Goal: Information Seeking & Learning: Learn about a topic

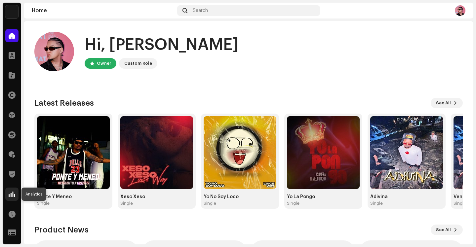
click at [10, 195] on span at bounding box center [12, 194] width 7 height 5
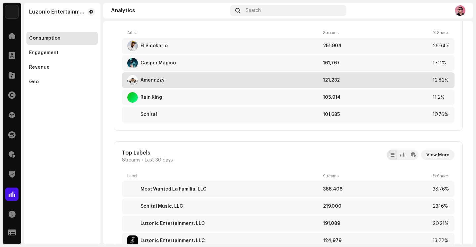
scroll to position [558, 0]
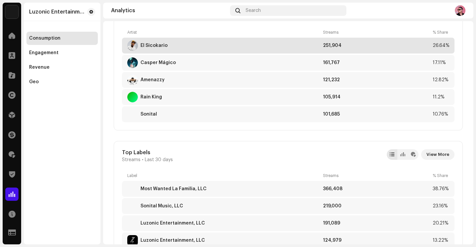
click at [153, 44] on div "El Sicokario" at bounding box center [154, 45] width 27 height 5
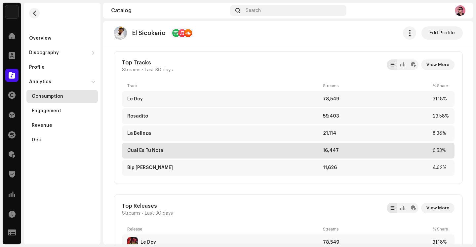
scroll to position [246, 0]
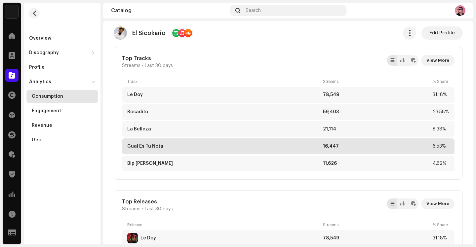
click at [153, 147] on div "Cual Es Tu Nota" at bounding box center [145, 146] width 36 height 5
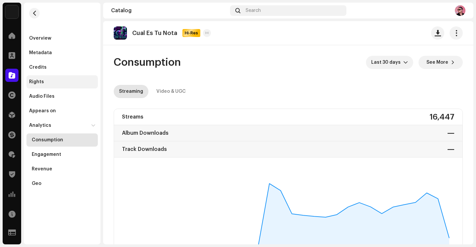
click at [45, 82] on div "Rights" at bounding box center [62, 81] width 66 height 5
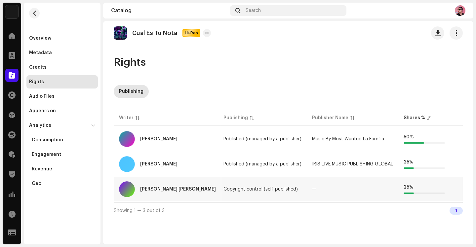
scroll to position [0, 74]
click at [36, 15] on span "button" at bounding box center [34, 13] width 5 height 5
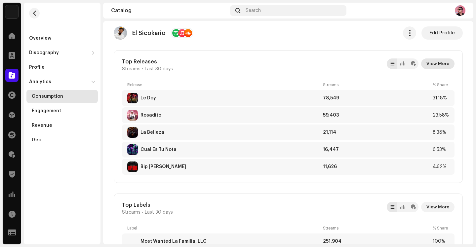
scroll to position [384, 0]
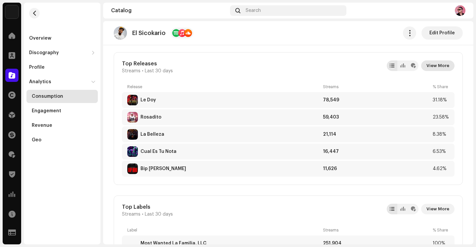
click at [436, 62] on span "View More" at bounding box center [438, 65] width 23 height 13
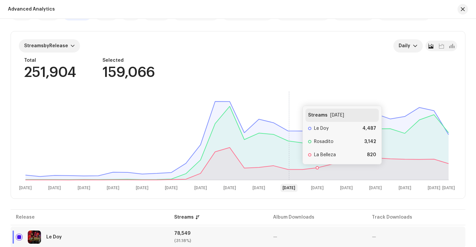
scroll to position [49, 0]
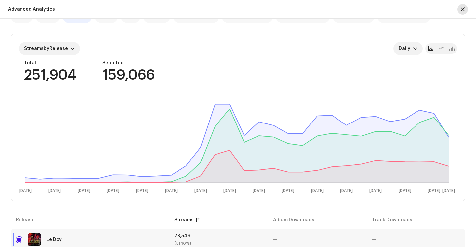
click at [462, 11] on span "button" at bounding box center [463, 9] width 4 height 5
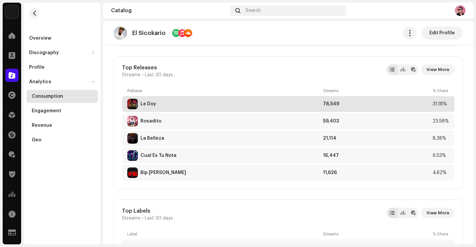
scroll to position [381, 0]
